Goal: Information Seeking & Learning: Compare options

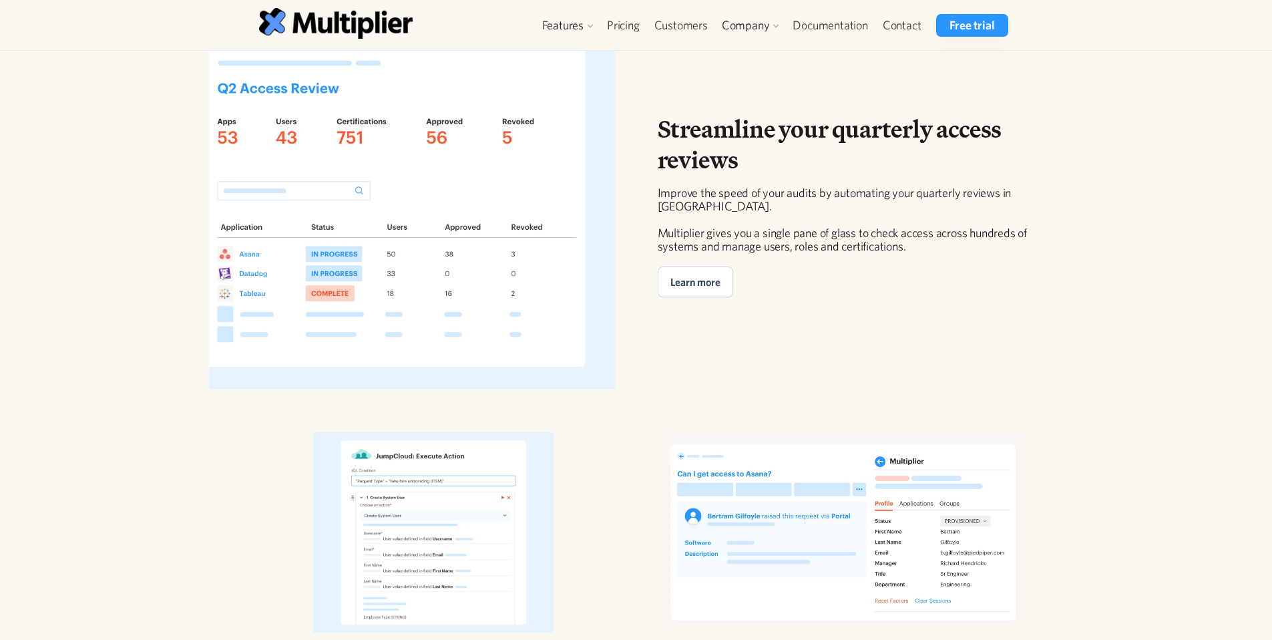
scroll to position [2715, 0]
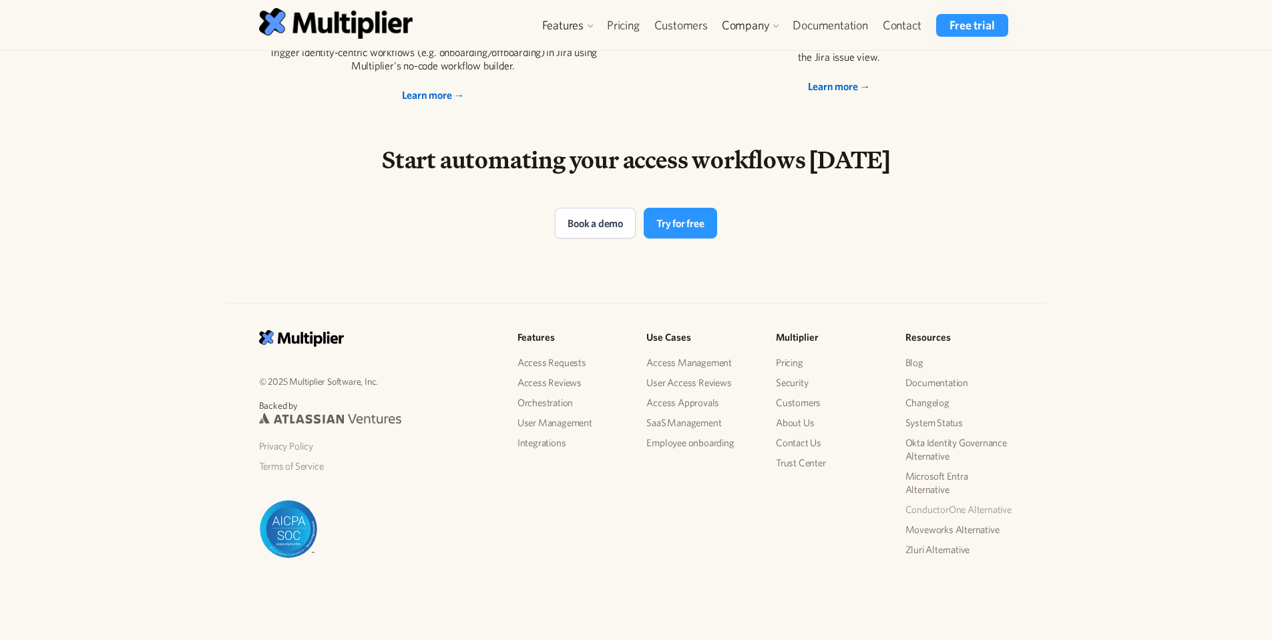
click at [946, 510] on link "ConductorOne Alternative" at bounding box center [960, 510] width 108 height 20
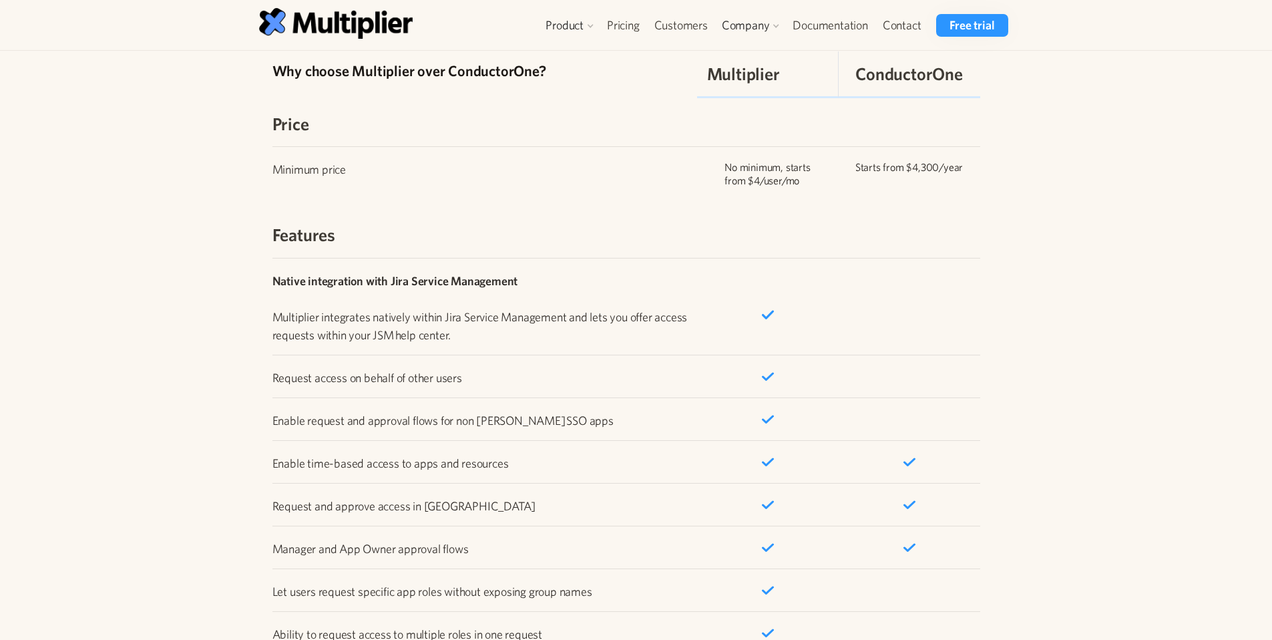
scroll to position [1776, 0]
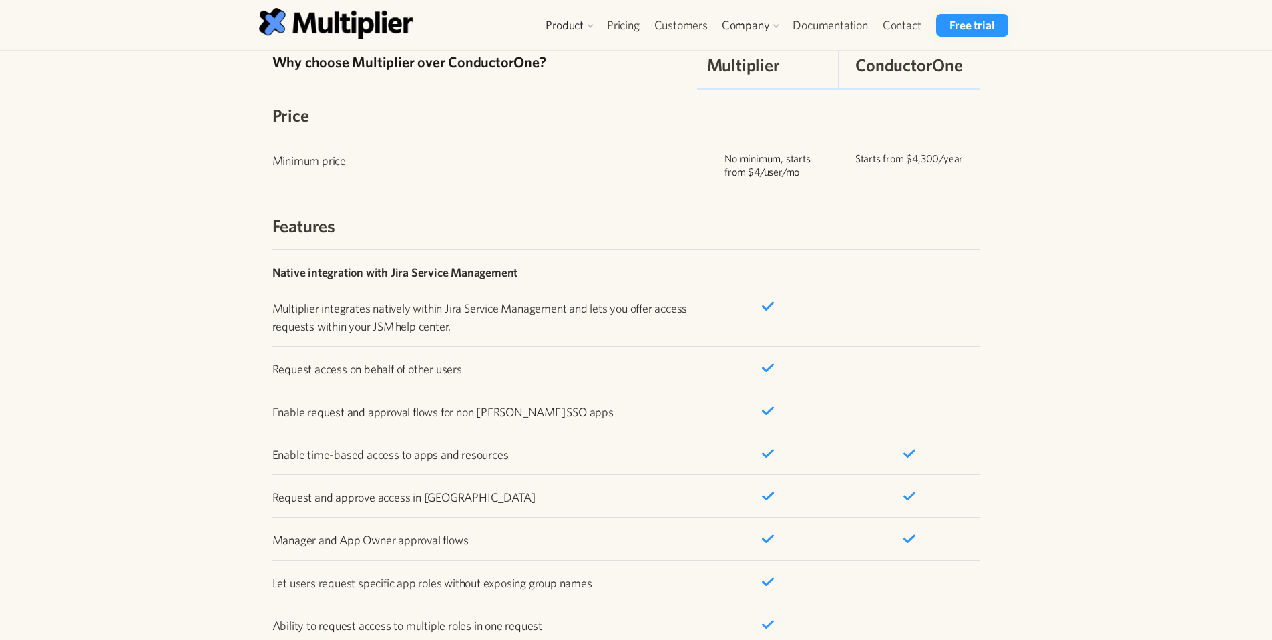
drag, startPoint x: 796, startPoint y: 358, endPoint x: 703, endPoint y: 361, distance: 92.2
click at [703, 361] on div "Request access on behalf of other users" at bounding box center [627, 367] width 708 height 43
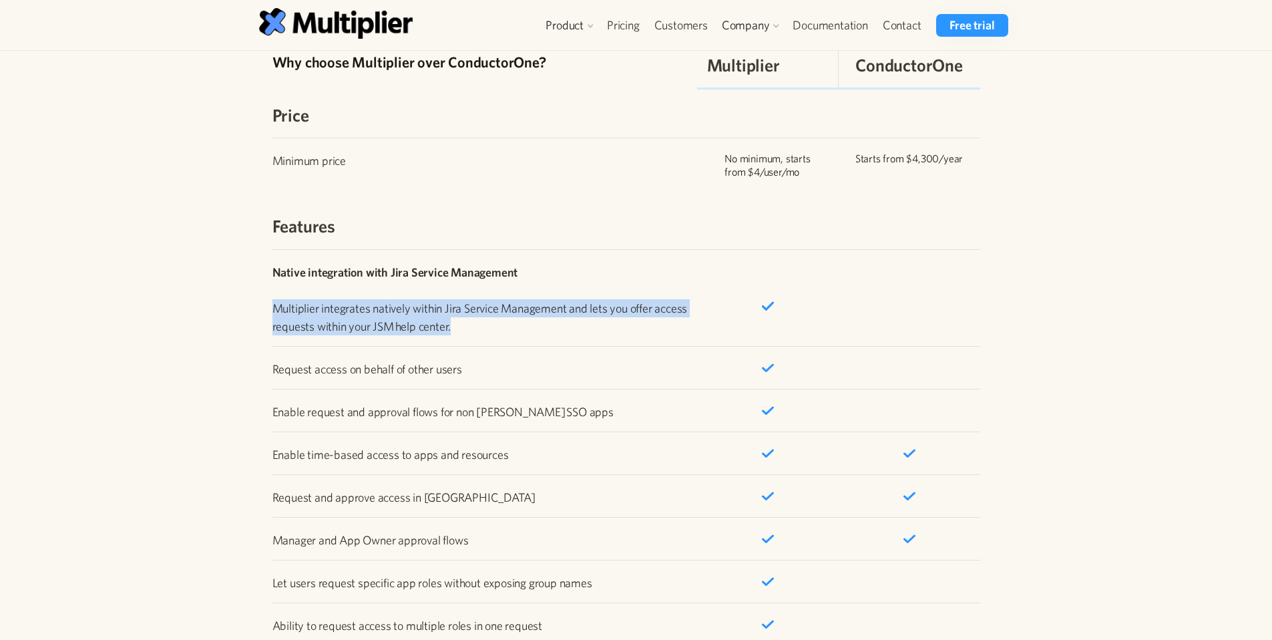
drag, startPoint x: 471, startPoint y: 329, endPoint x: 250, endPoint y: 312, distance: 221.1
click at [250, 312] on div "Why choose Multiplier over ConductorOne? Multiplier ConductorOne Price Minimum …" at bounding box center [631, 400] width 765 height 743
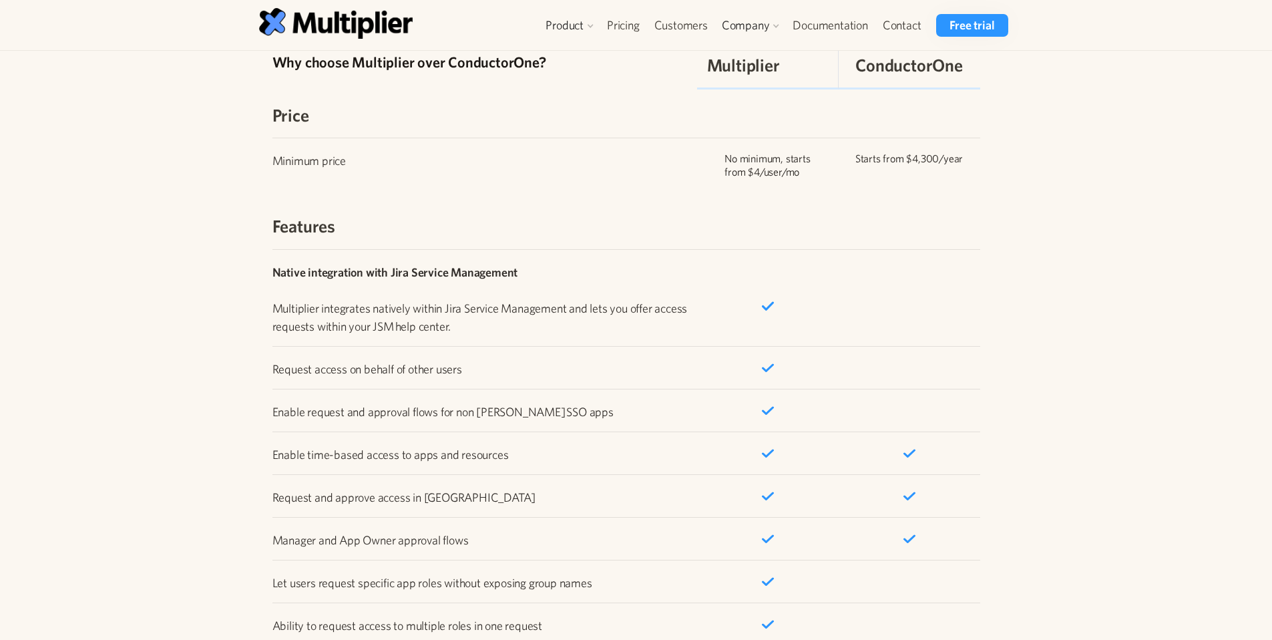
click at [536, 411] on p "Enable request and approval flows for non [PERSON_NAME] SSO apps" at bounding box center [485, 412] width 425 height 18
drag, startPoint x: 545, startPoint y: 409, endPoint x: 245, endPoint y: 413, distance: 299.9
click at [245, 413] on div "Why choose Multiplier over ConductorOne? Multiplier ConductorOne Price Minimum …" at bounding box center [637, 400] width 822 height 743
drag, startPoint x: 813, startPoint y: 407, endPoint x: 689, endPoint y: 402, distance: 124.3
click at [689, 402] on div "Enable request and approval flows for non [PERSON_NAME] SSO apps" at bounding box center [627, 410] width 708 height 43
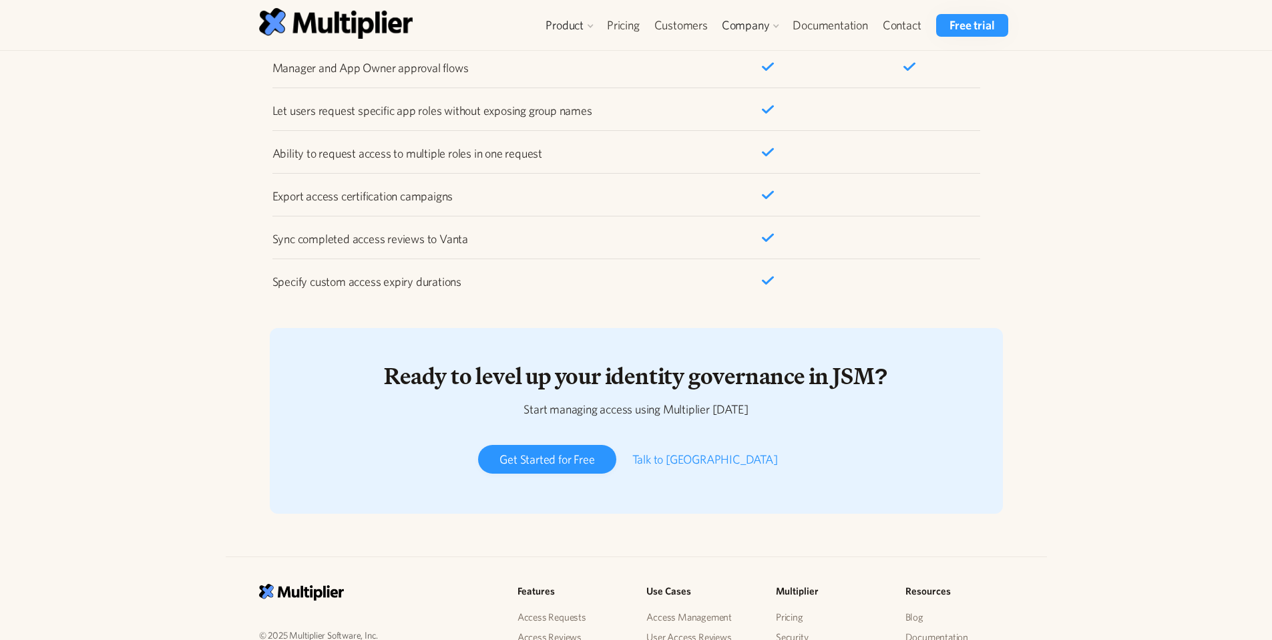
scroll to position [2498, 0]
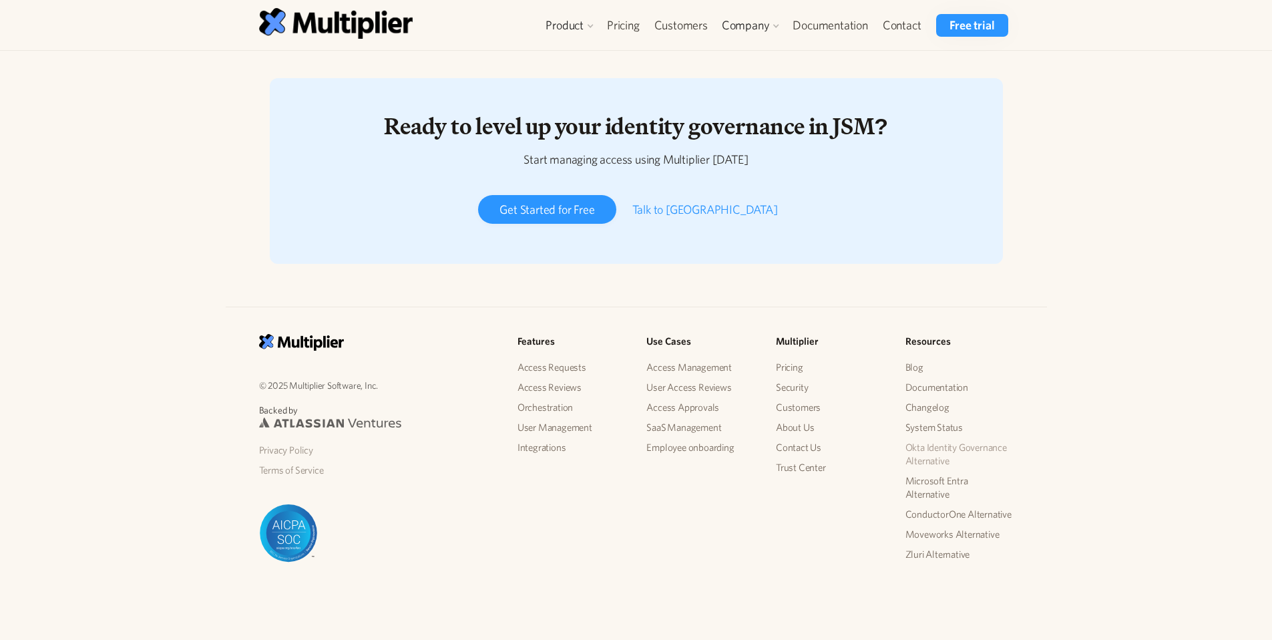
click at [934, 449] on link "Okta Identity Governance Alternative" at bounding box center [960, 454] width 108 height 33
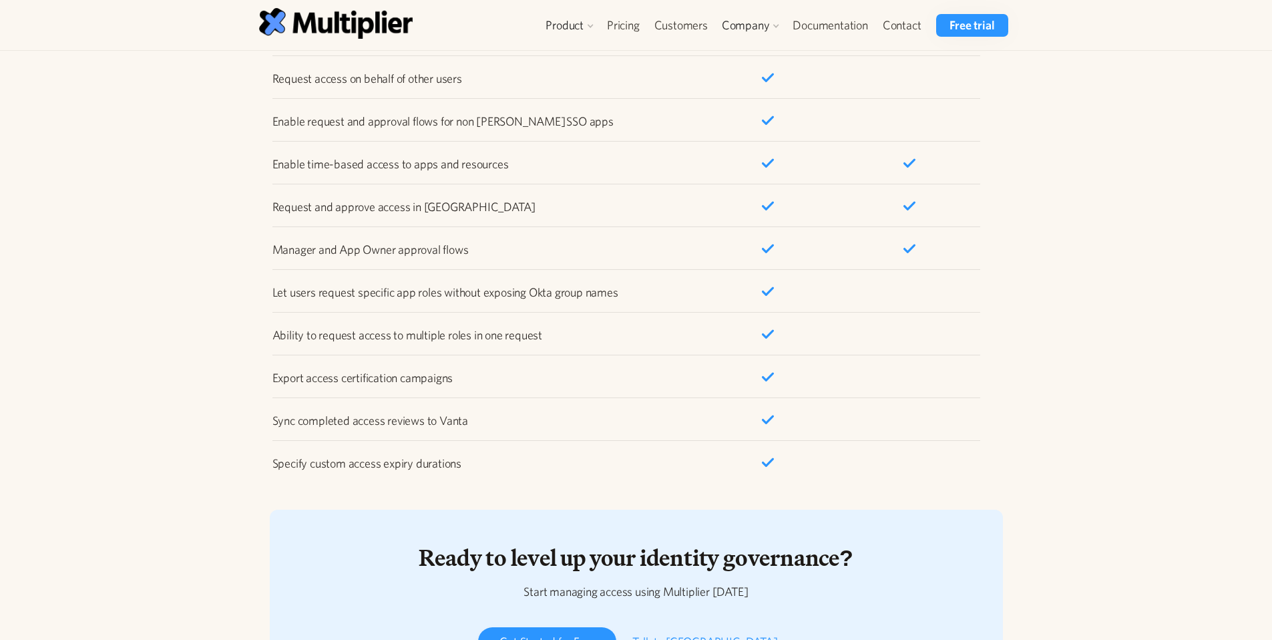
scroll to position [2279, 0]
